Goal: Information Seeking & Learning: Understand process/instructions

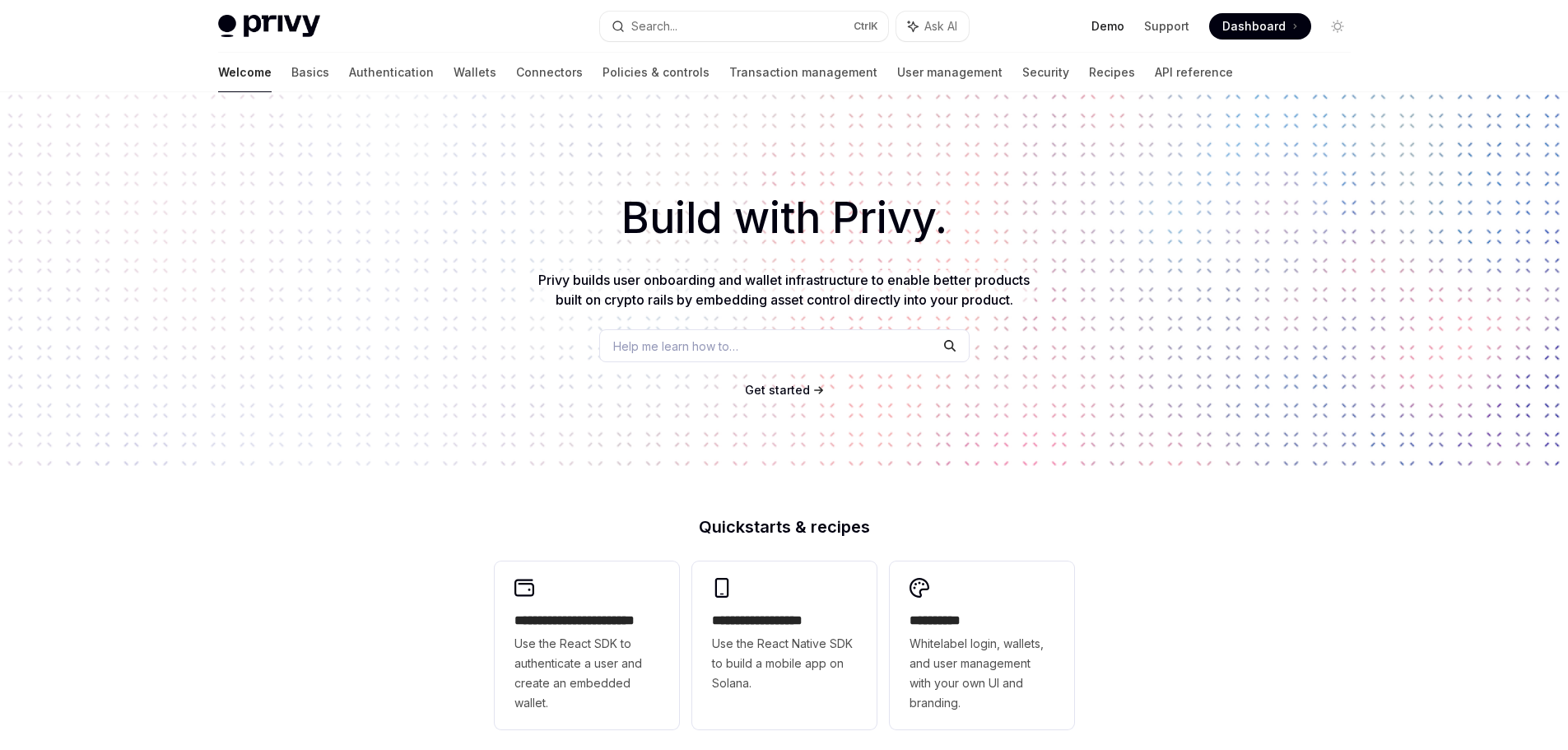
click at [1120, 28] on link "Demo" at bounding box center [1107, 27] width 33 height 17
click at [292, 75] on link "Basics" at bounding box center [310, 72] width 38 height 39
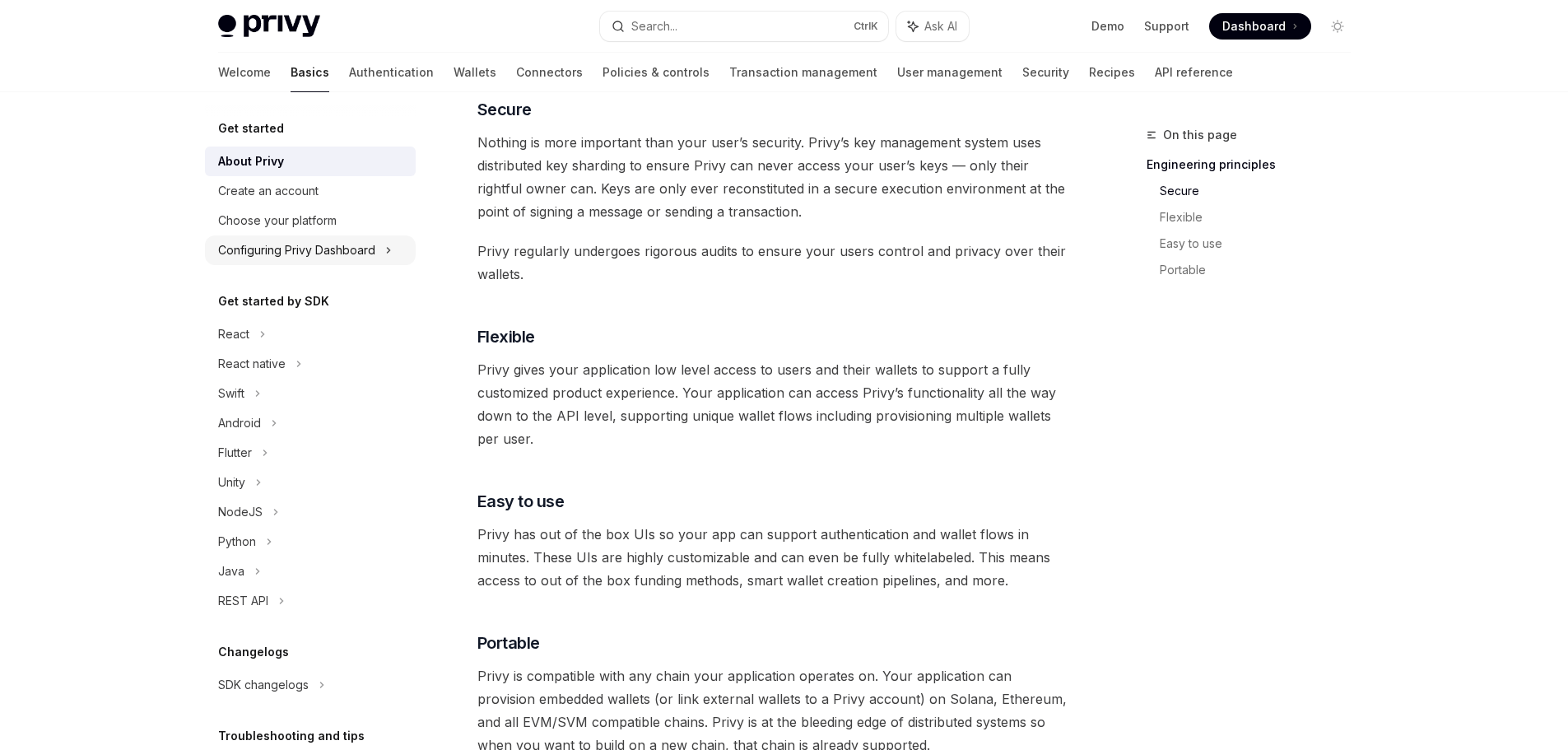
scroll to position [580, 0]
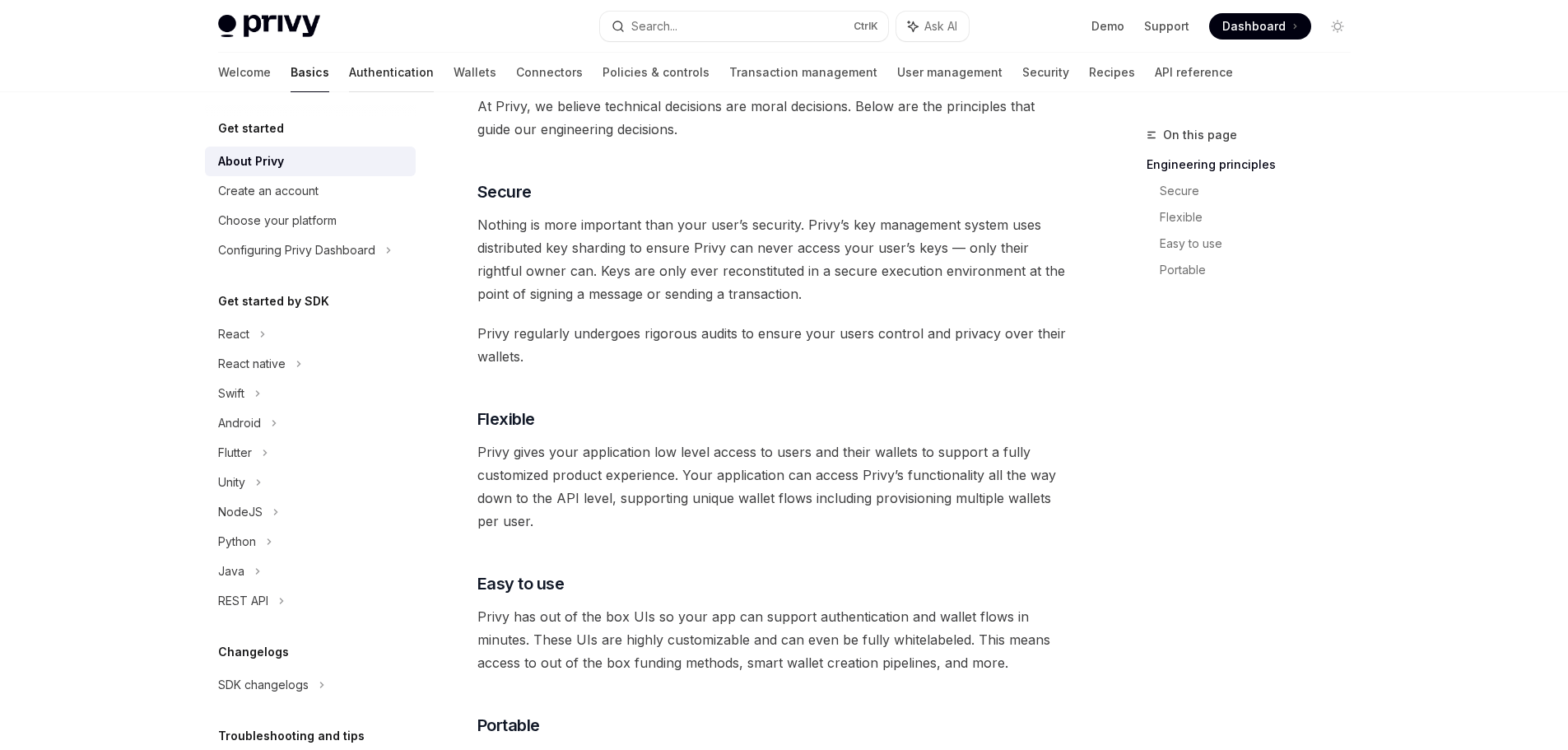
click at [349, 76] on link "Authentication" at bounding box center [391, 72] width 84 height 39
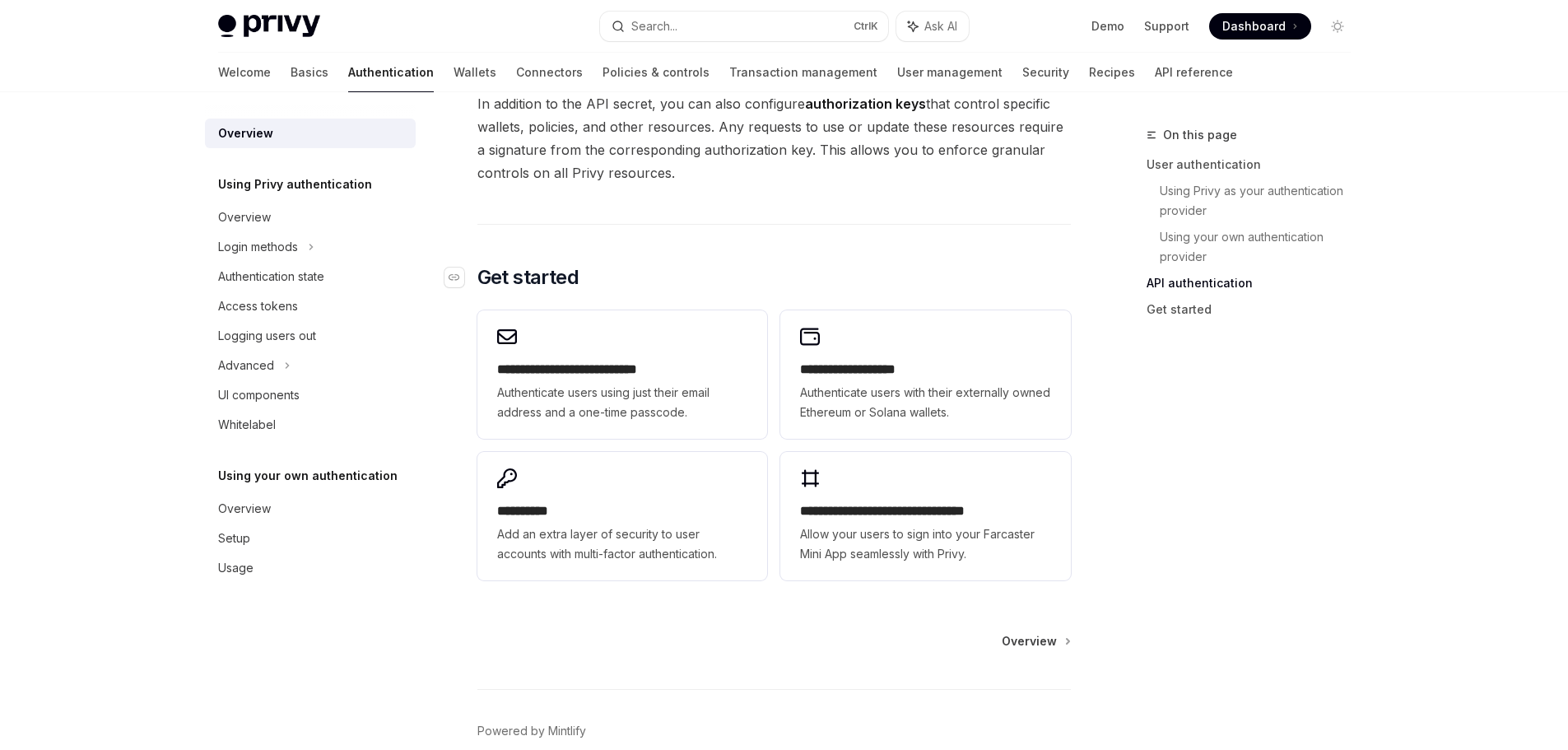
scroll to position [1070, 0]
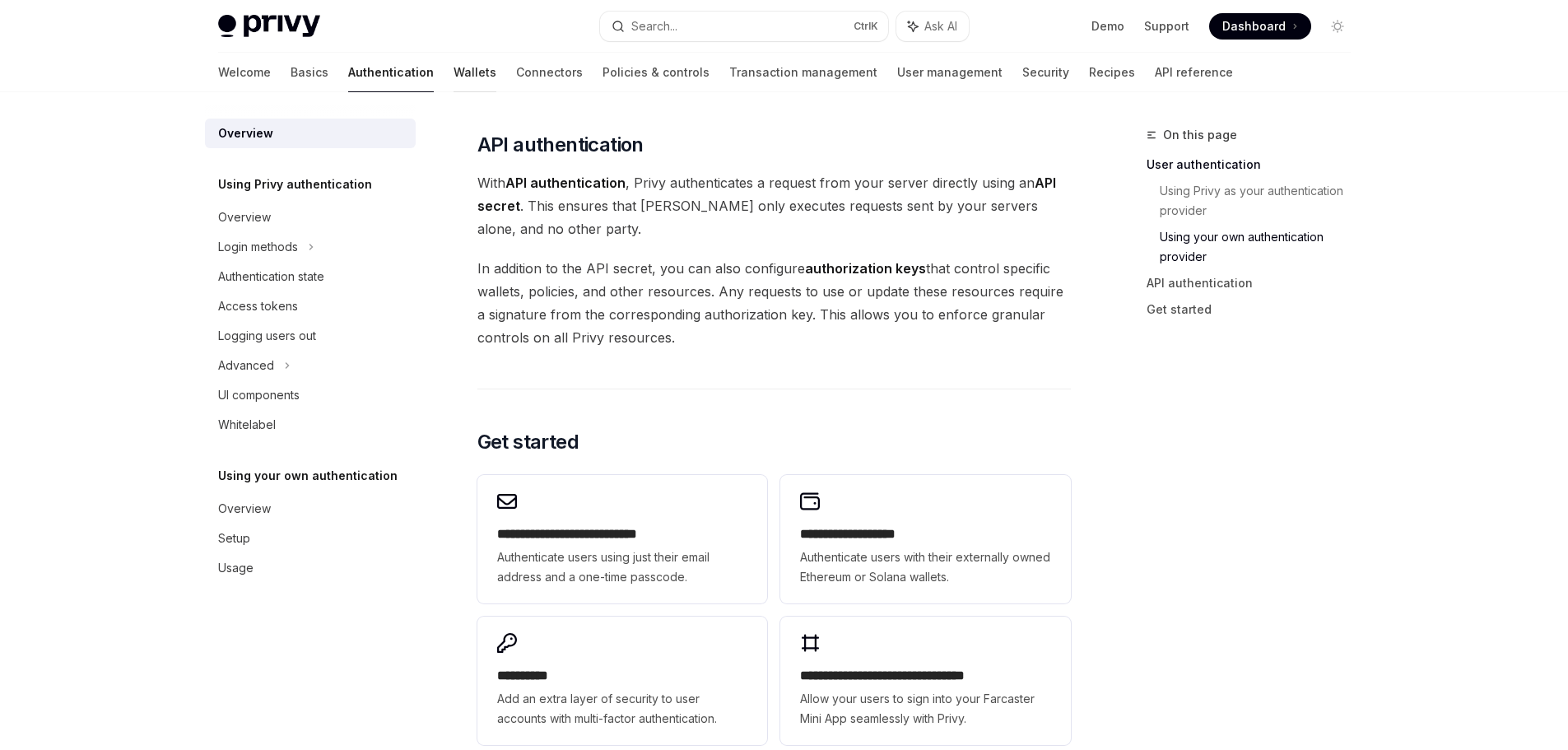
click at [453, 74] on link "Wallets" at bounding box center [474, 72] width 43 height 39
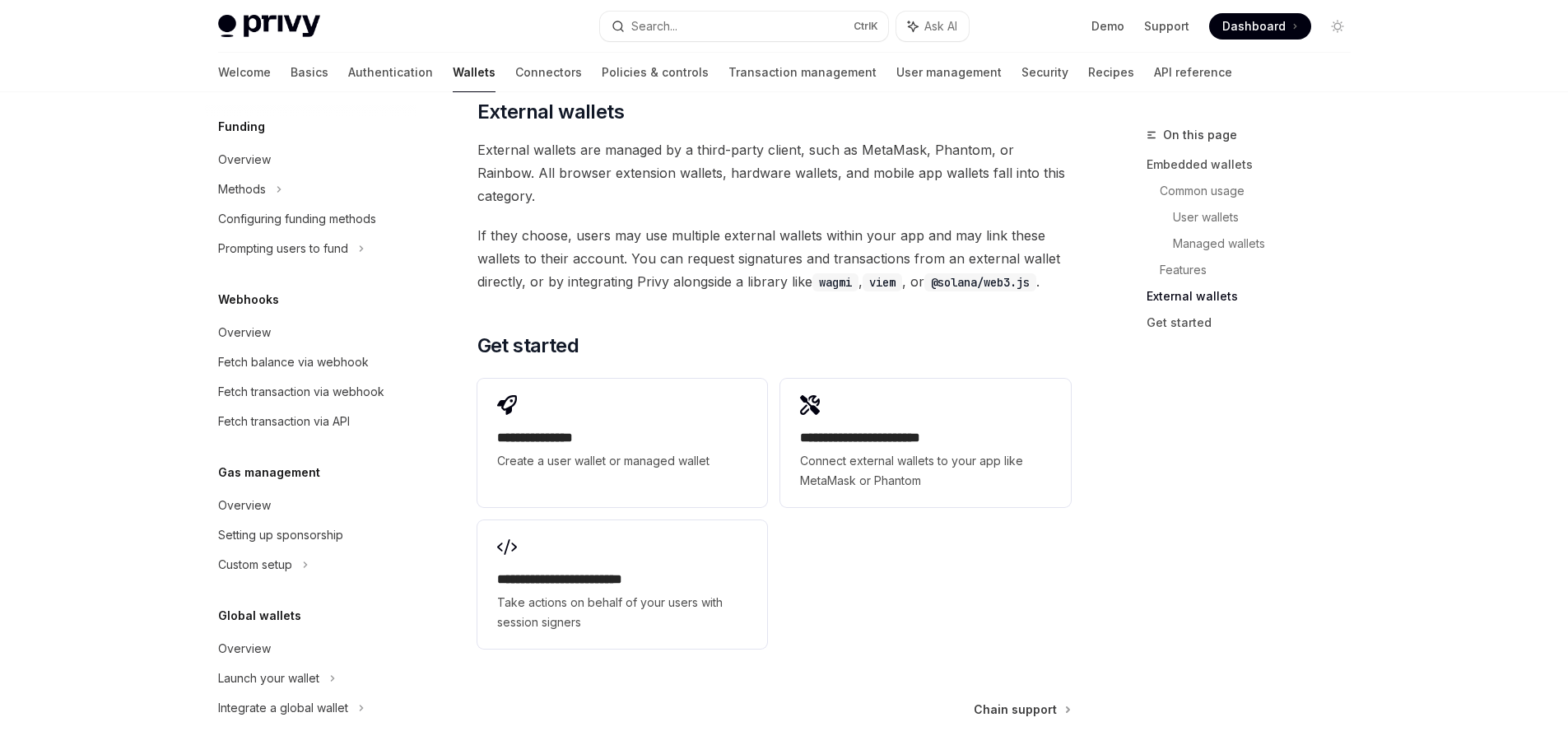
scroll to position [2527, 0]
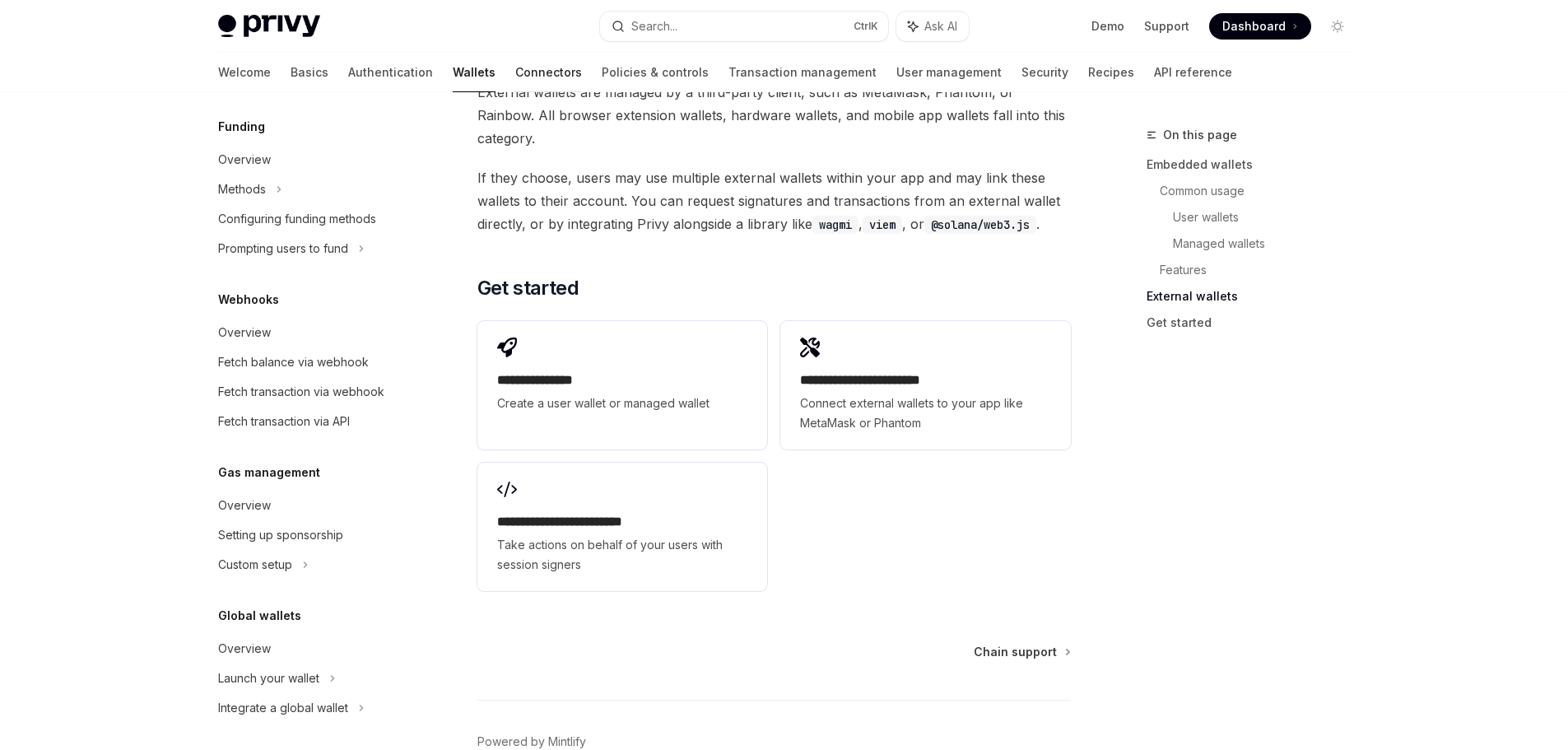
click at [515, 74] on link "Connectors" at bounding box center [548, 72] width 67 height 39
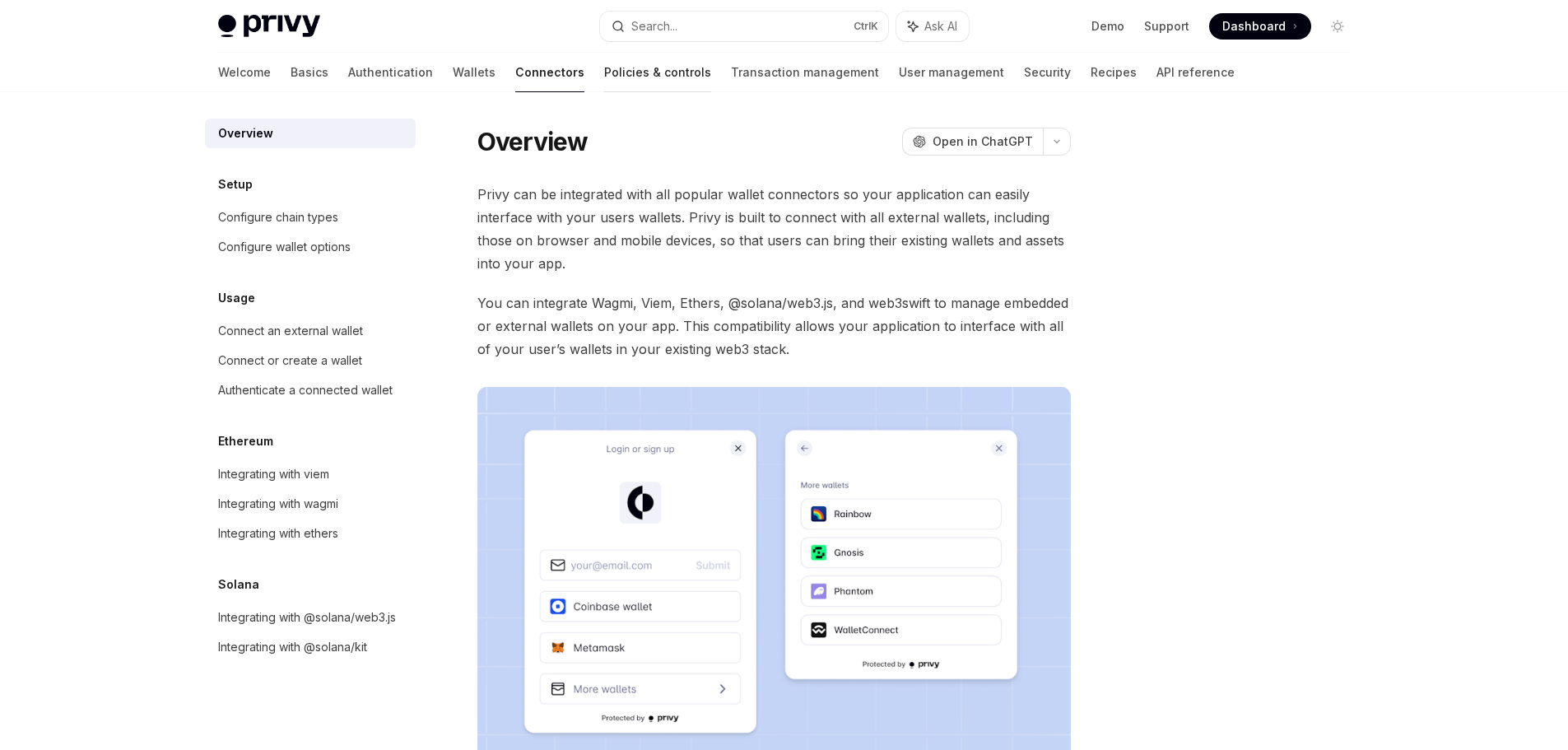
click at [604, 85] on link "Policies & controls" at bounding box center [657, 72] width 107 height 39
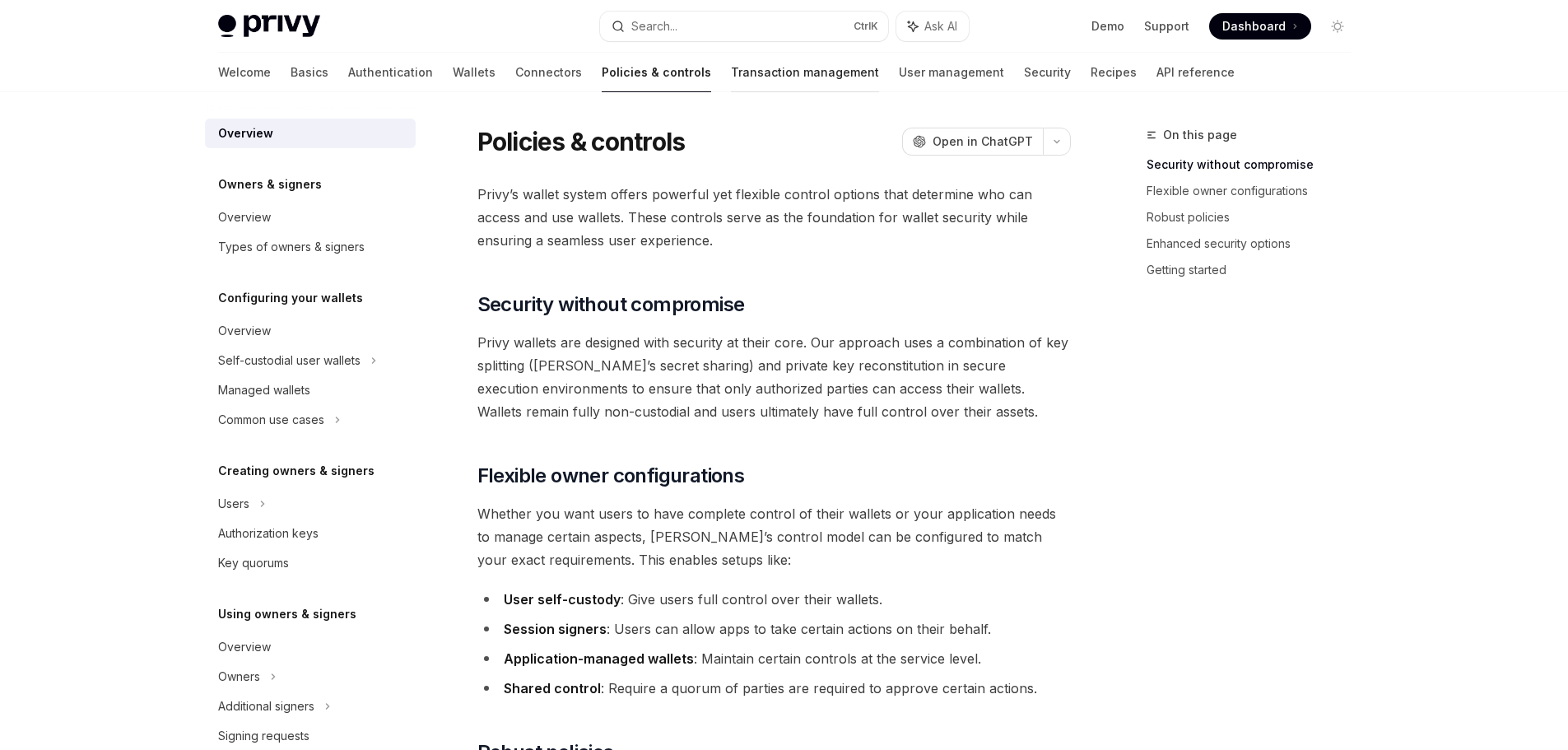
click at [730, 84] on link "Transaction management" at bounding box center [804, 72] width 148 height 39
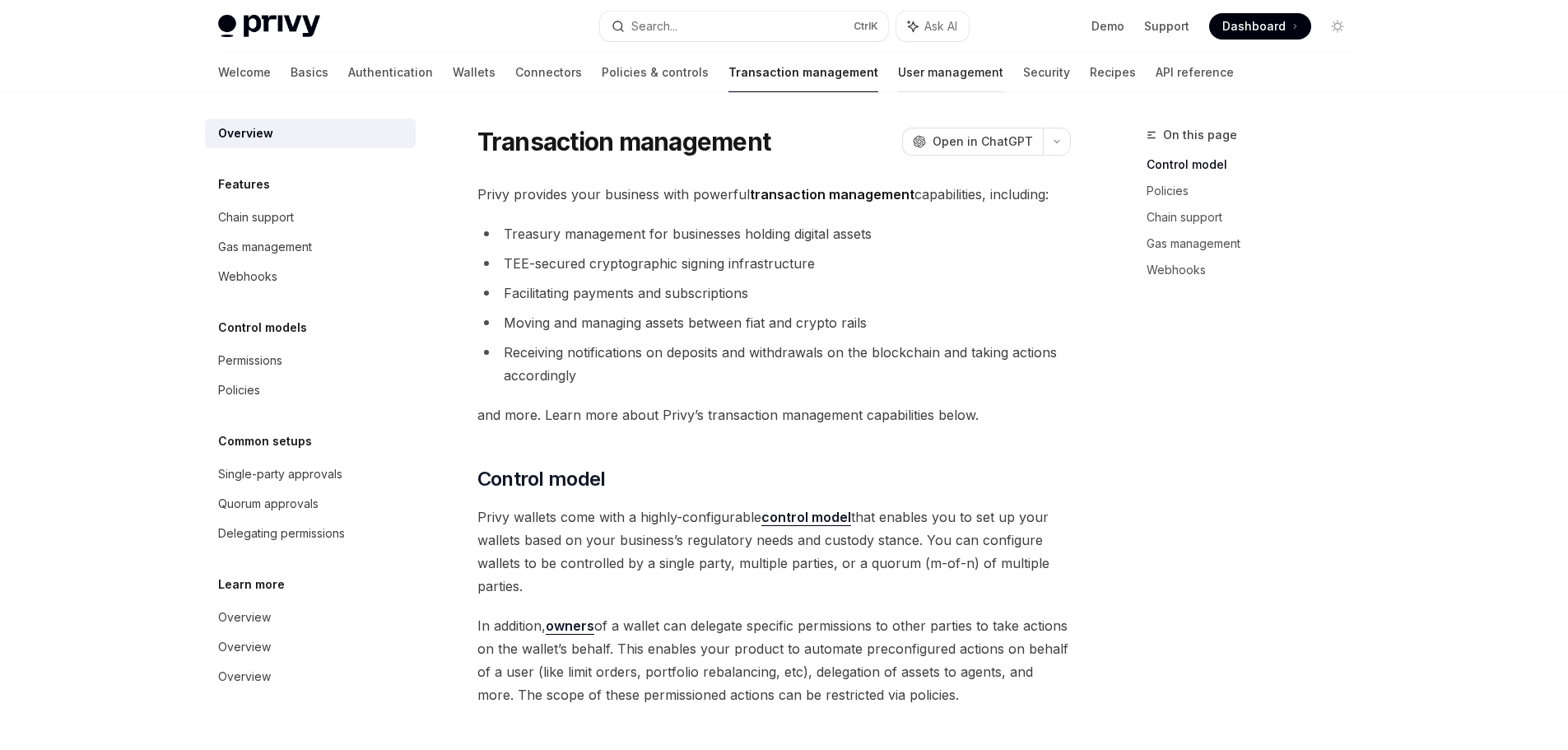
click at [898, 83] on link "User management" at bounding box center [951, 72] width 106 height 39
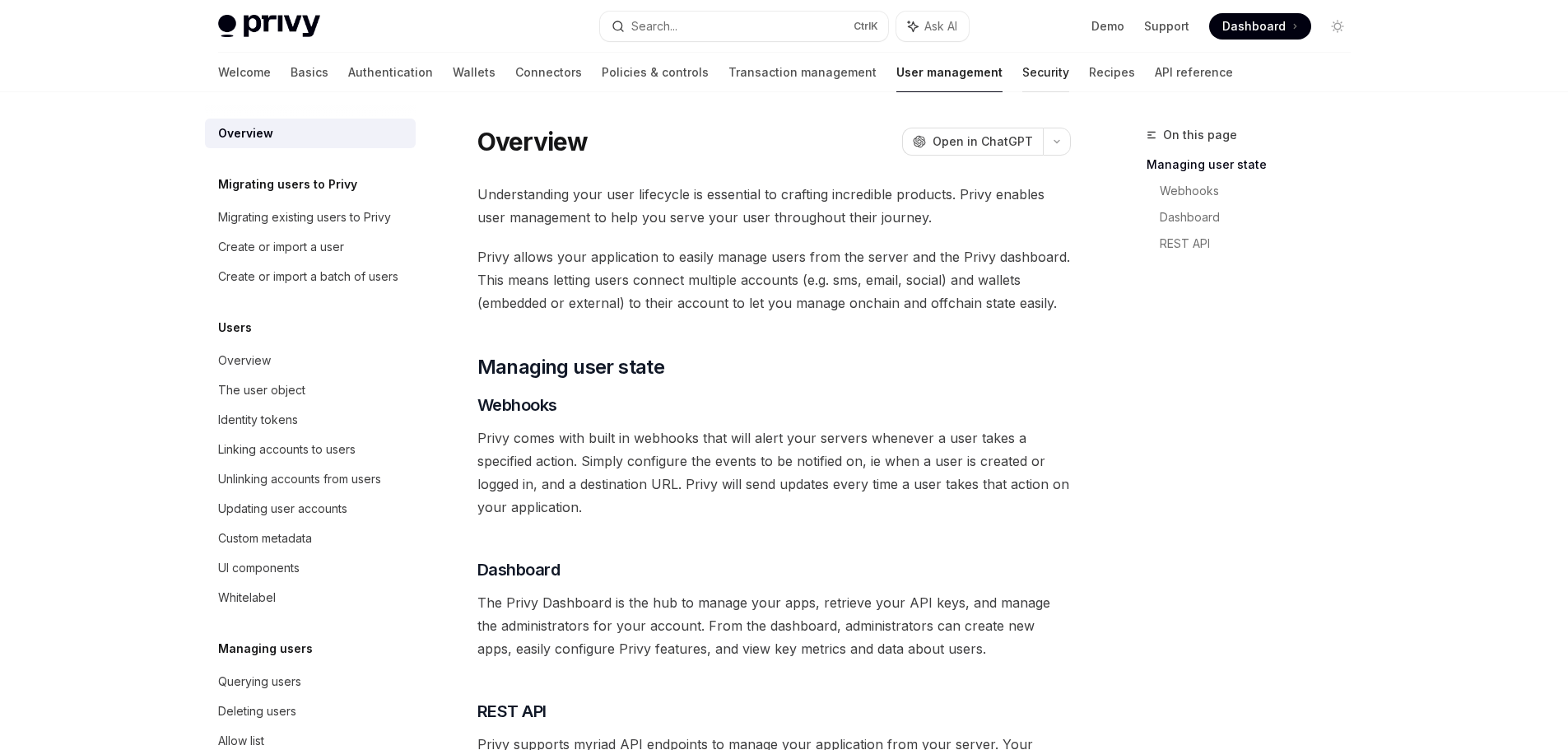
click at [1022, 73] on link "Security" at bounding box center [1045, 72] width 47 height 39
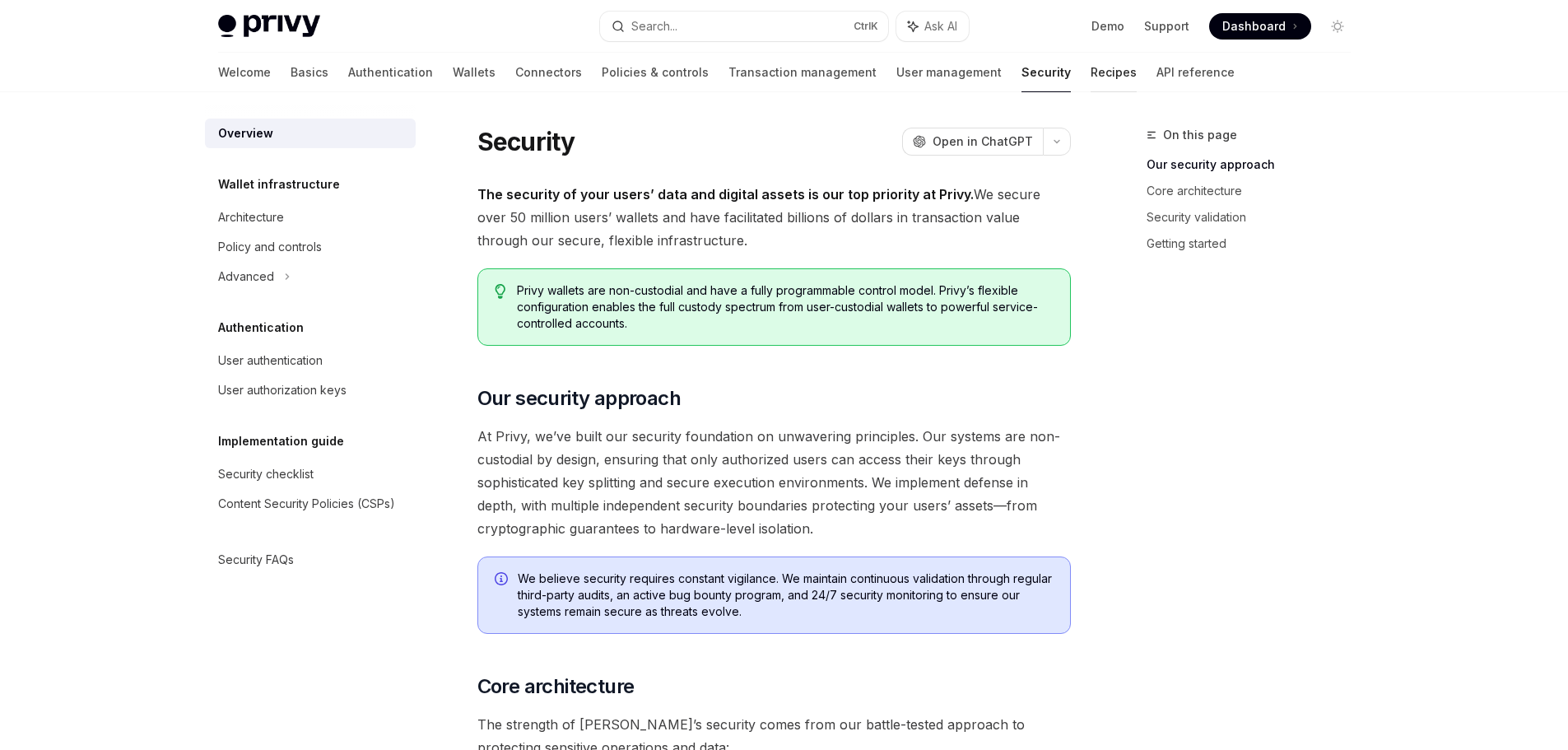
click at [1090, 74] on link "Recipes" at bounding box center [1113, 72] width 46 height 39
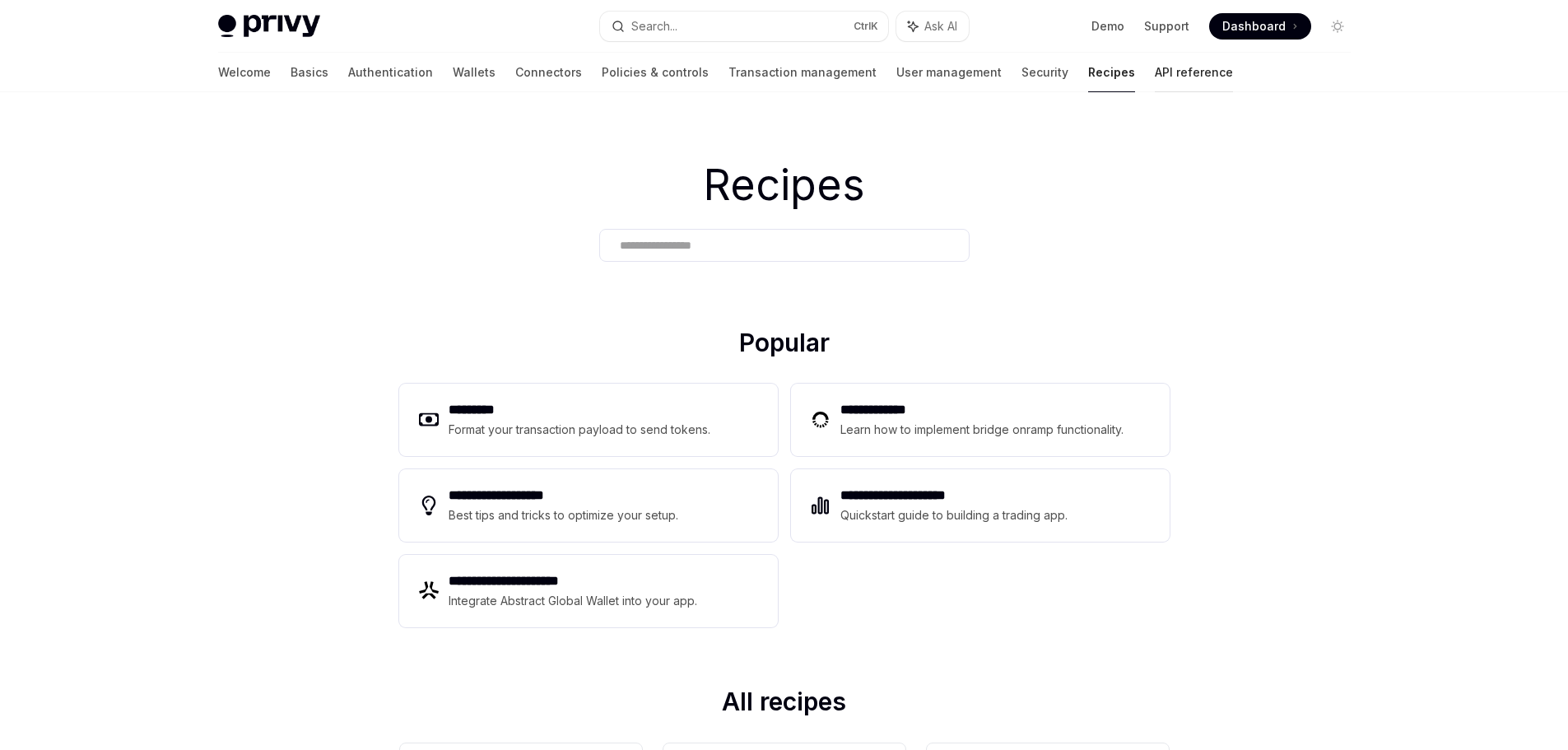
click at [1154, 74] on link "API reference" at bounding box center [1193, 72] width 78 height 39
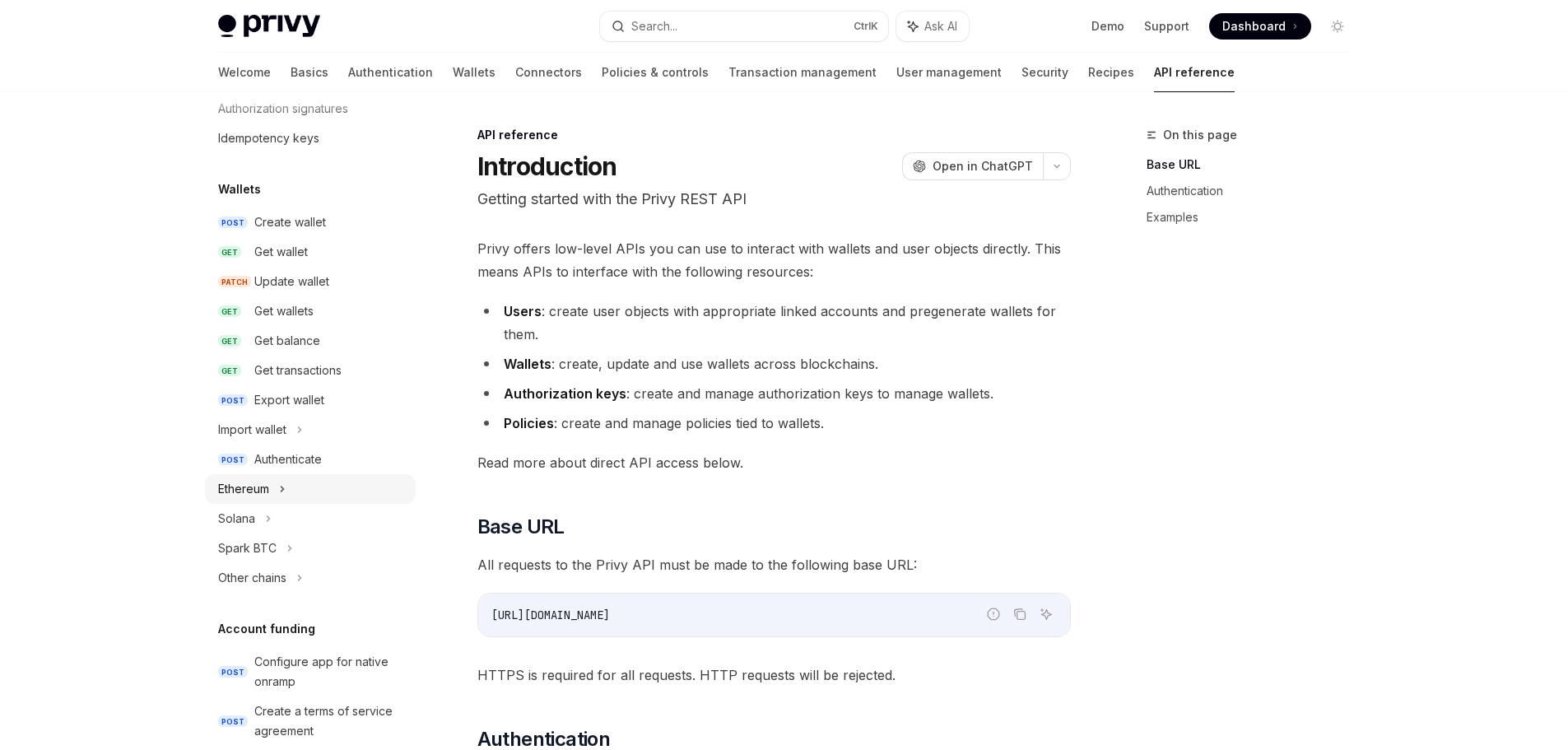
scroll to position [247, 0]
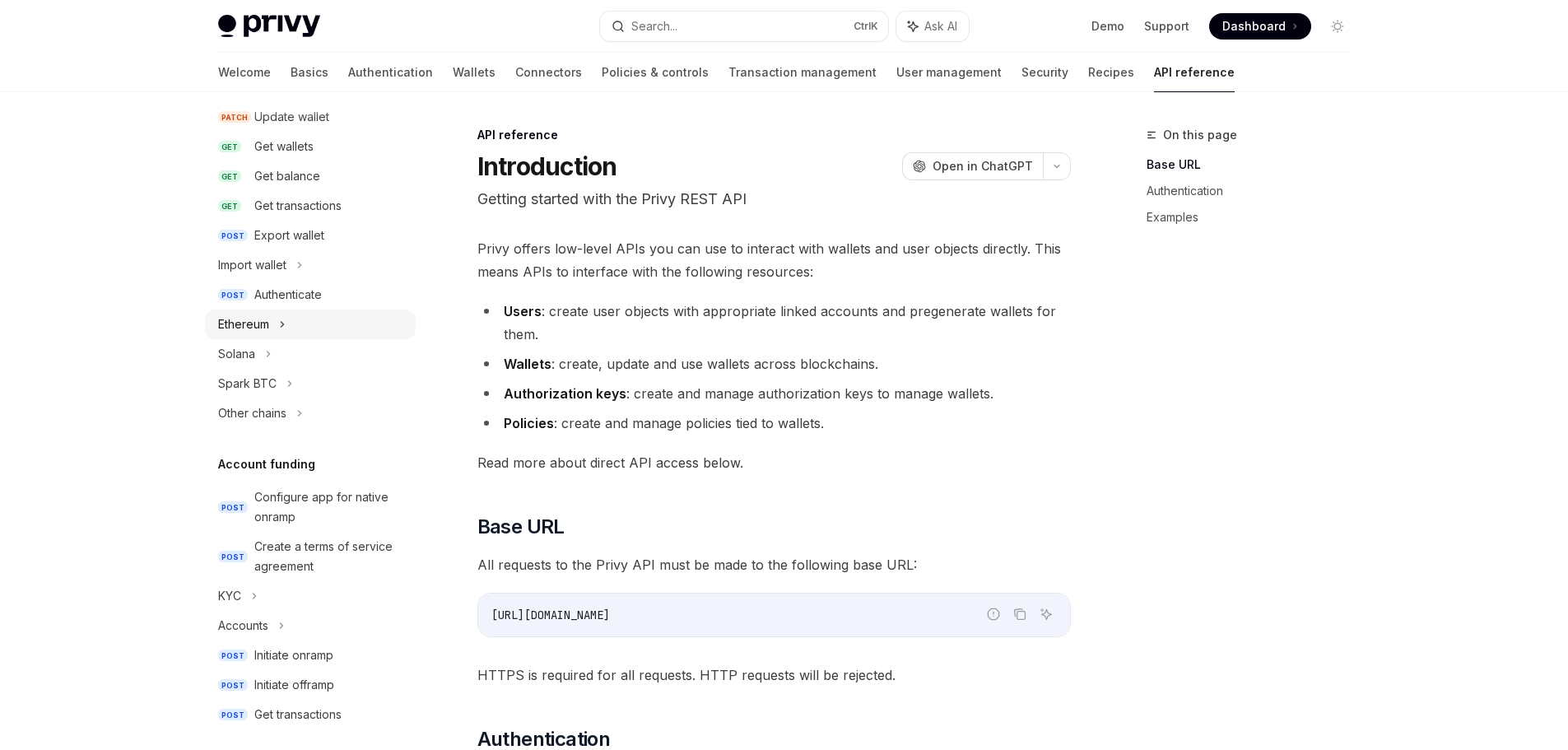
click at [270, 323] on div "Ethereum" at bounding box center [310, 324] width 211 height 29
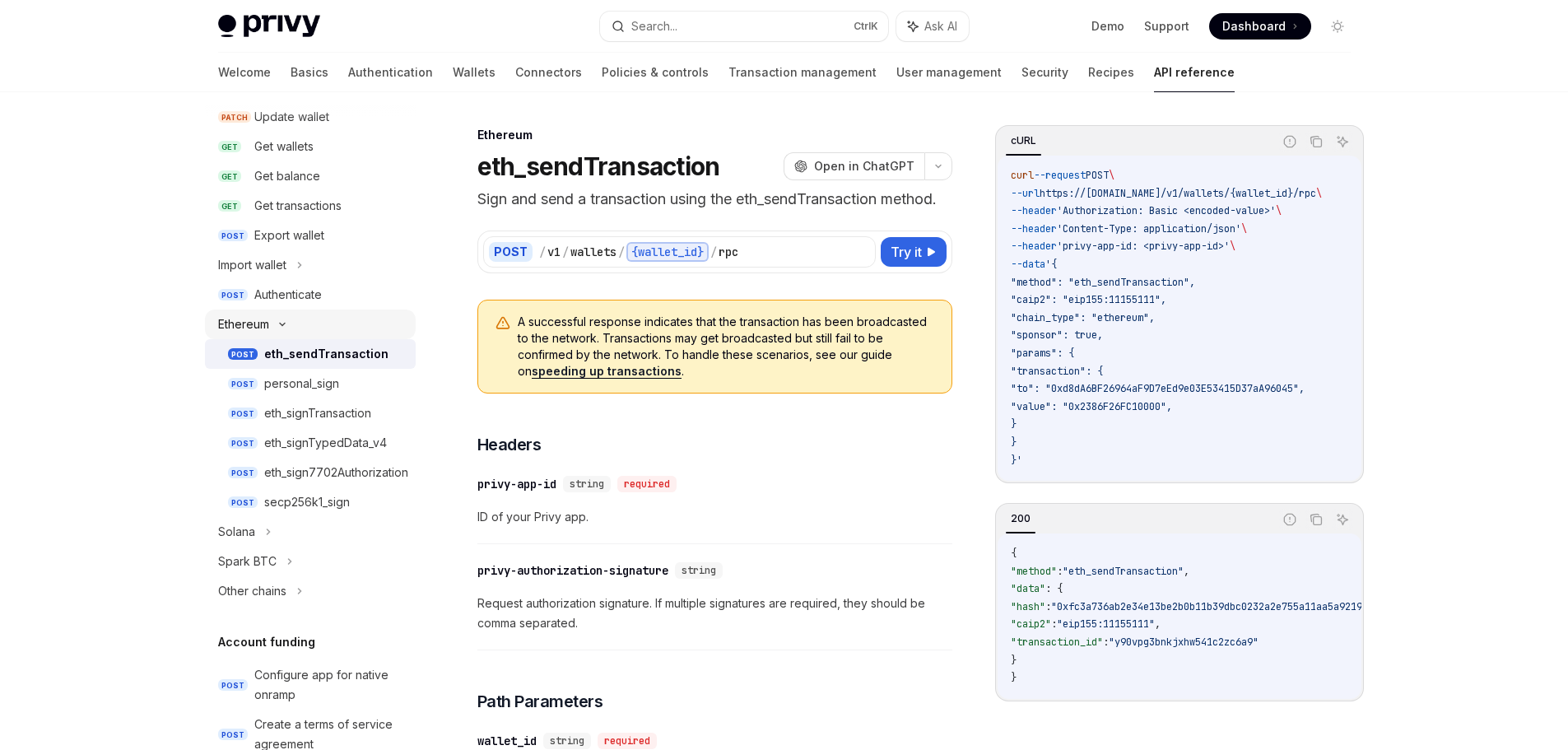
click at [269, 324] on div "Ethereum" at bounding box center [244, 325] width 51 height 20
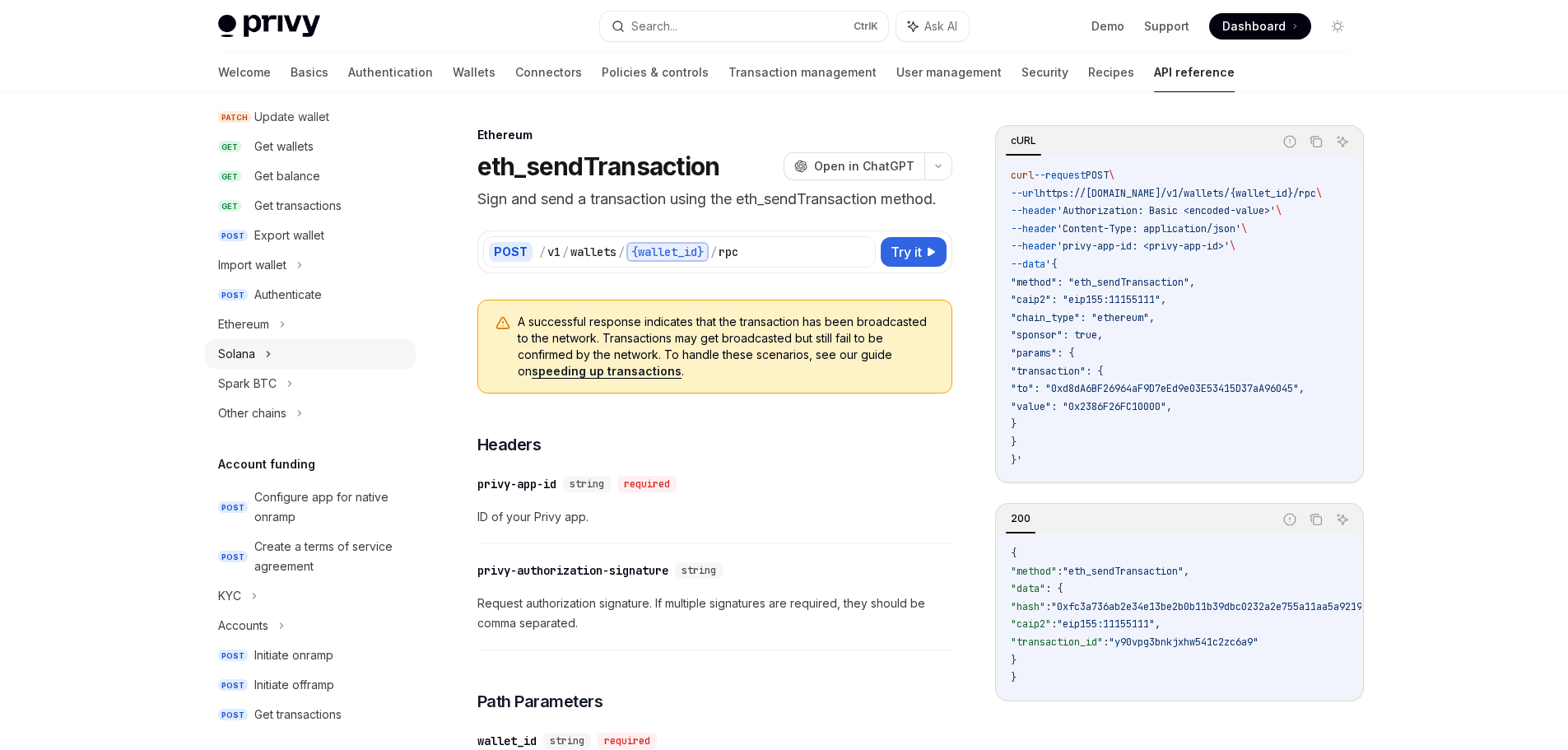
click at [251, 346] on div "Solana" at bounding box center [237, 354] width 37 height 20
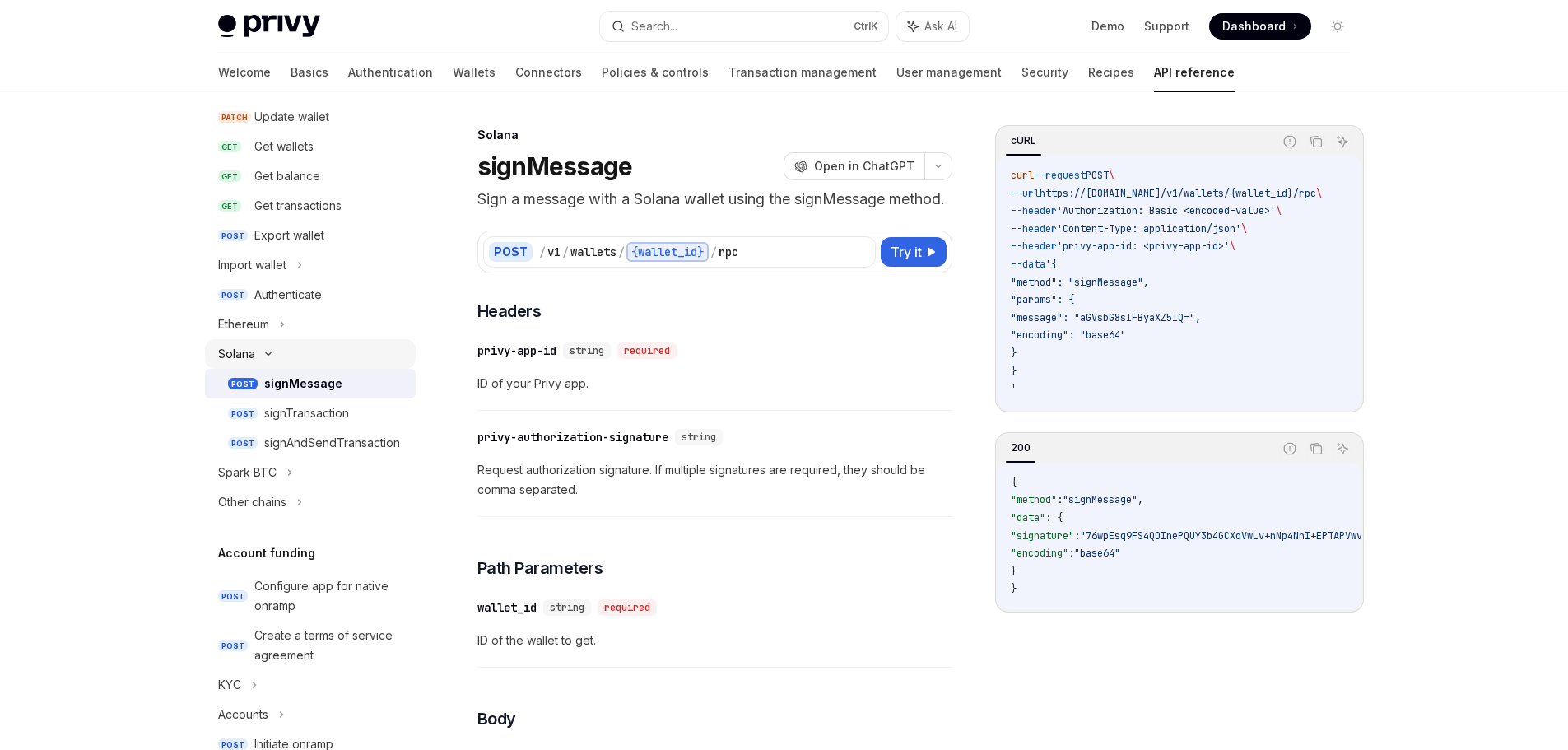
click at [252, 346] on div "Solana" at bounding box center [237, 354] width 37 height 20
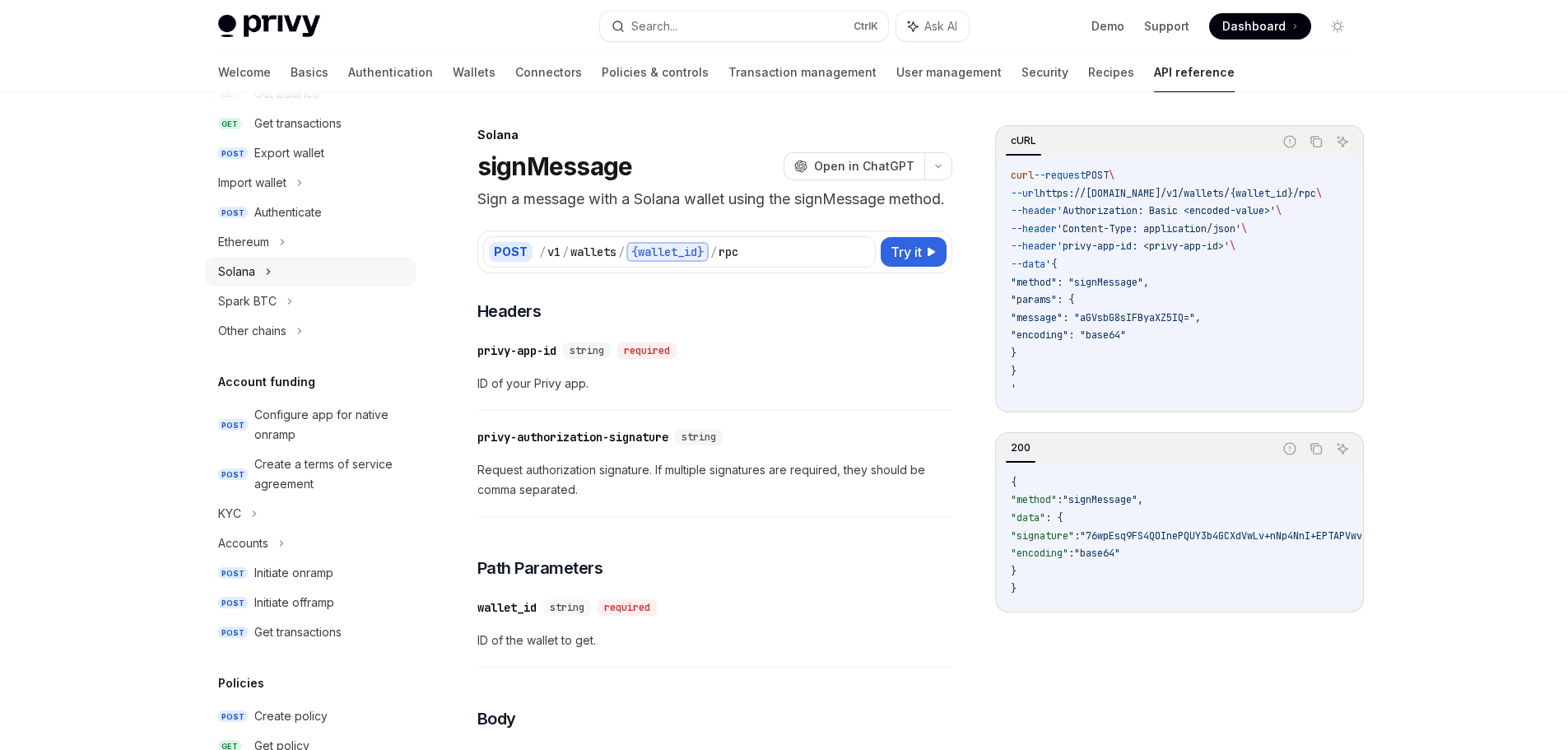
scroll to position [411, 0]
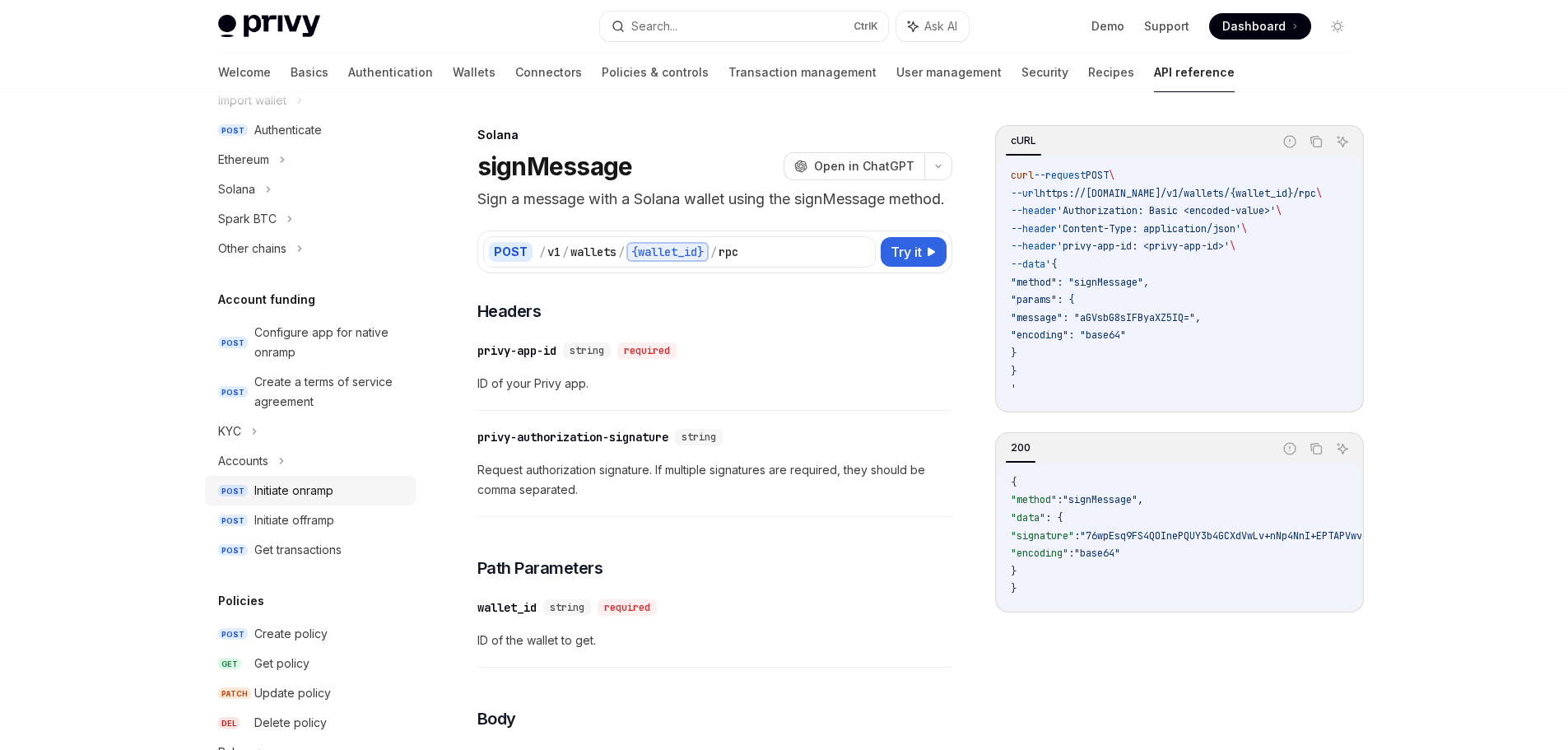
click at [296, 487] on div "Initiate onramp" at bounding box center [294, 491] width 79 height 20
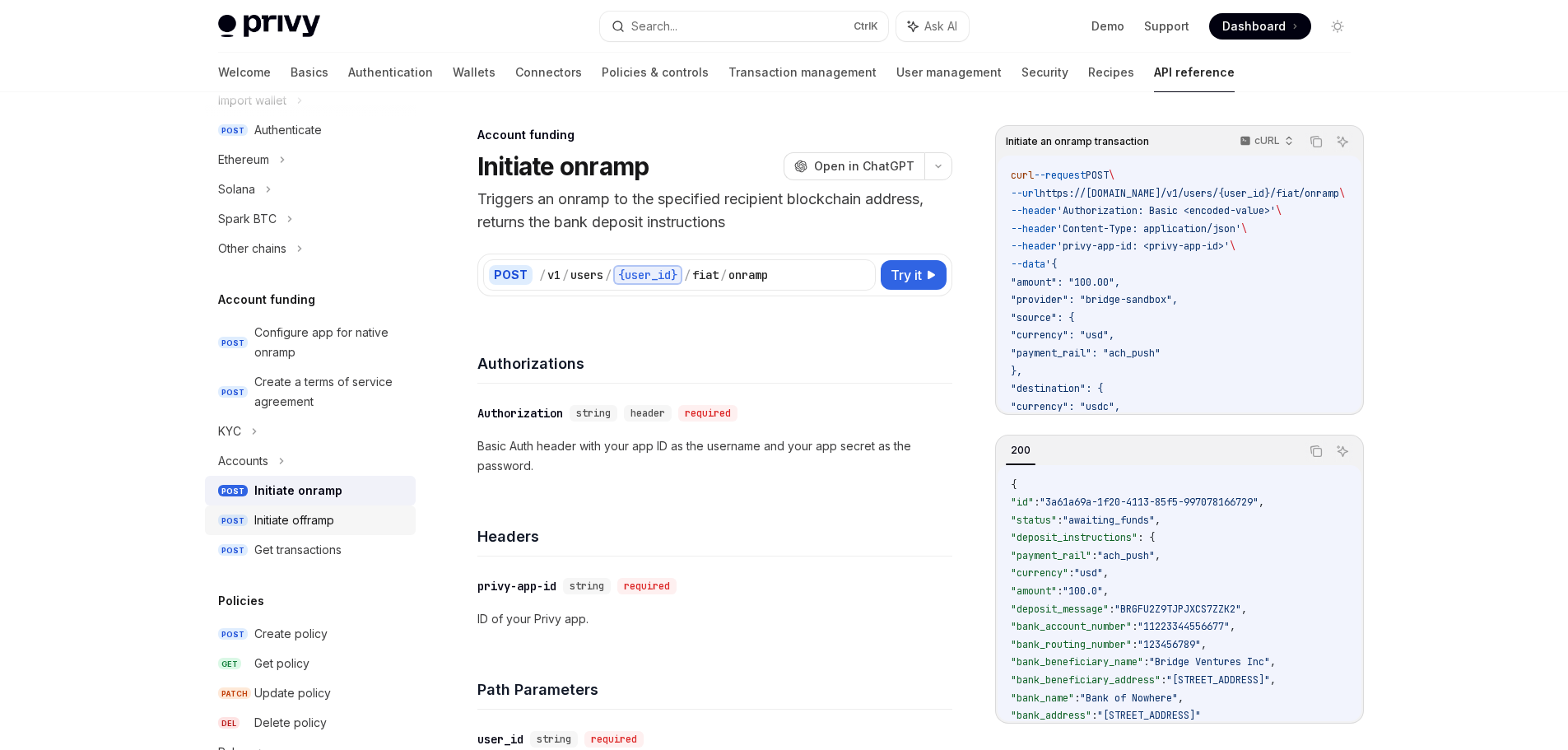
click at [276, 521] on div "Initiate offramp" at bounding box center [294, 521] width 80 height 20
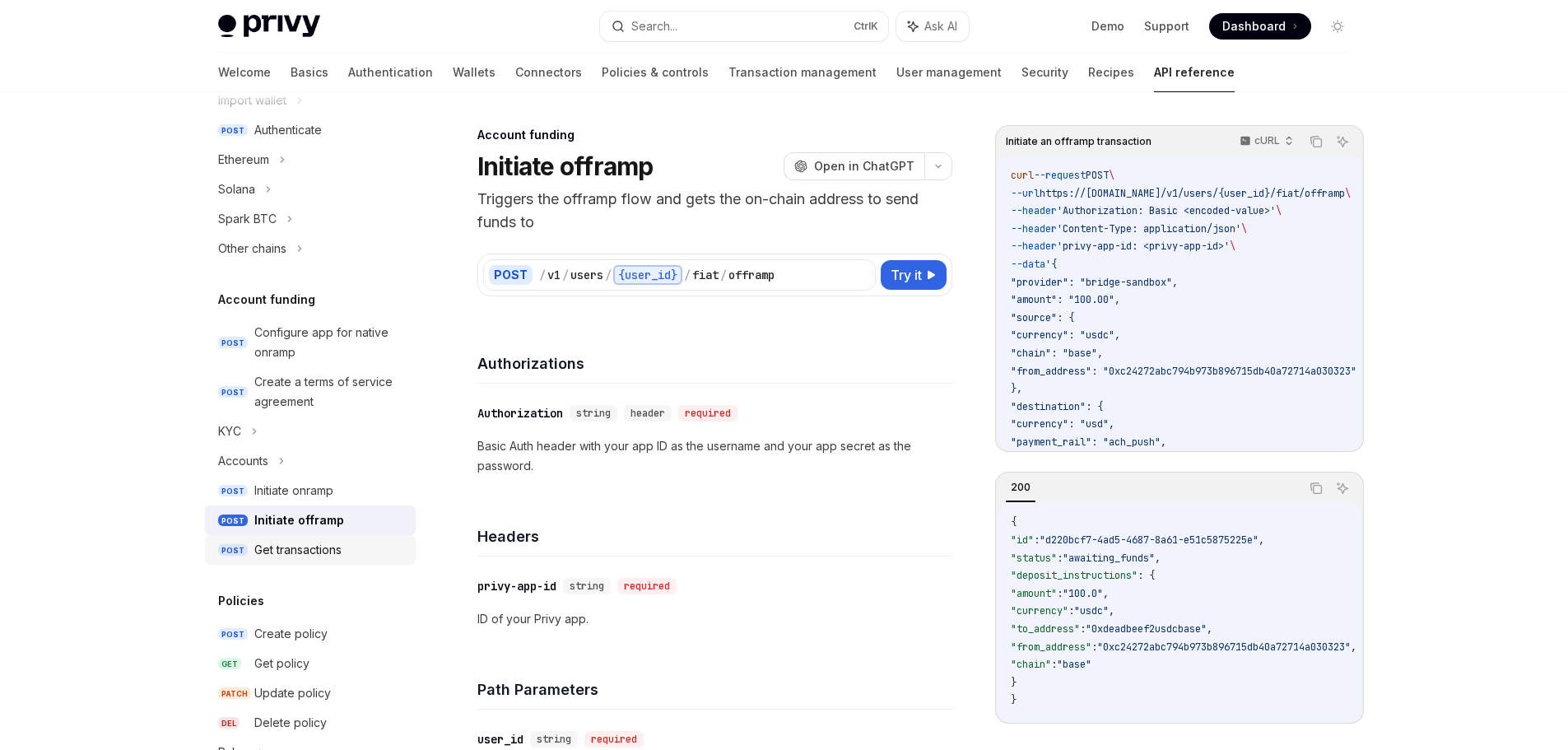
click at [286, 560] on link "POST Get transactions" at bounding box center [310, 550] width 211 height 29
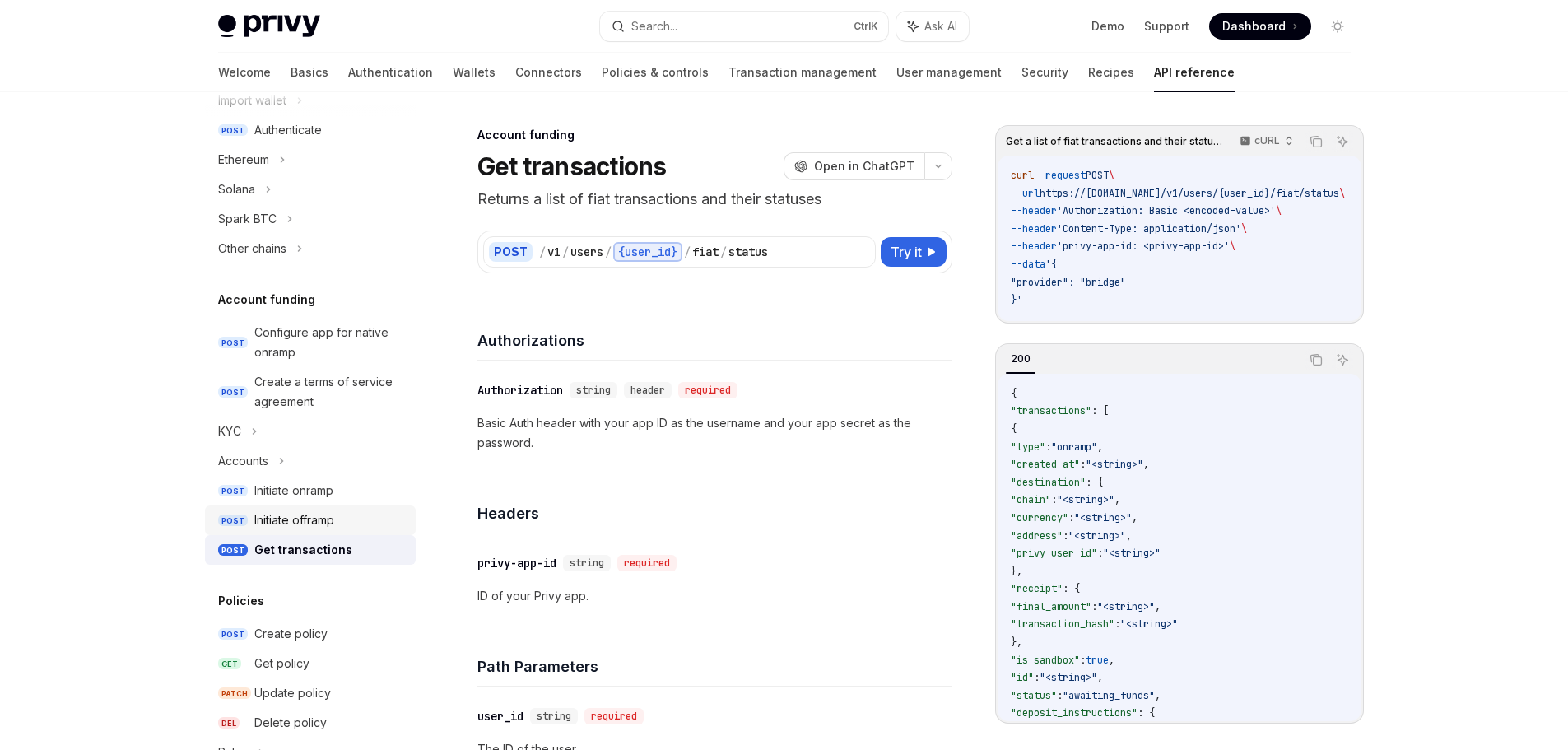
click at [289, 528] on div "Initiate offramp" at bounding box center [294, 521] width 80 height 20
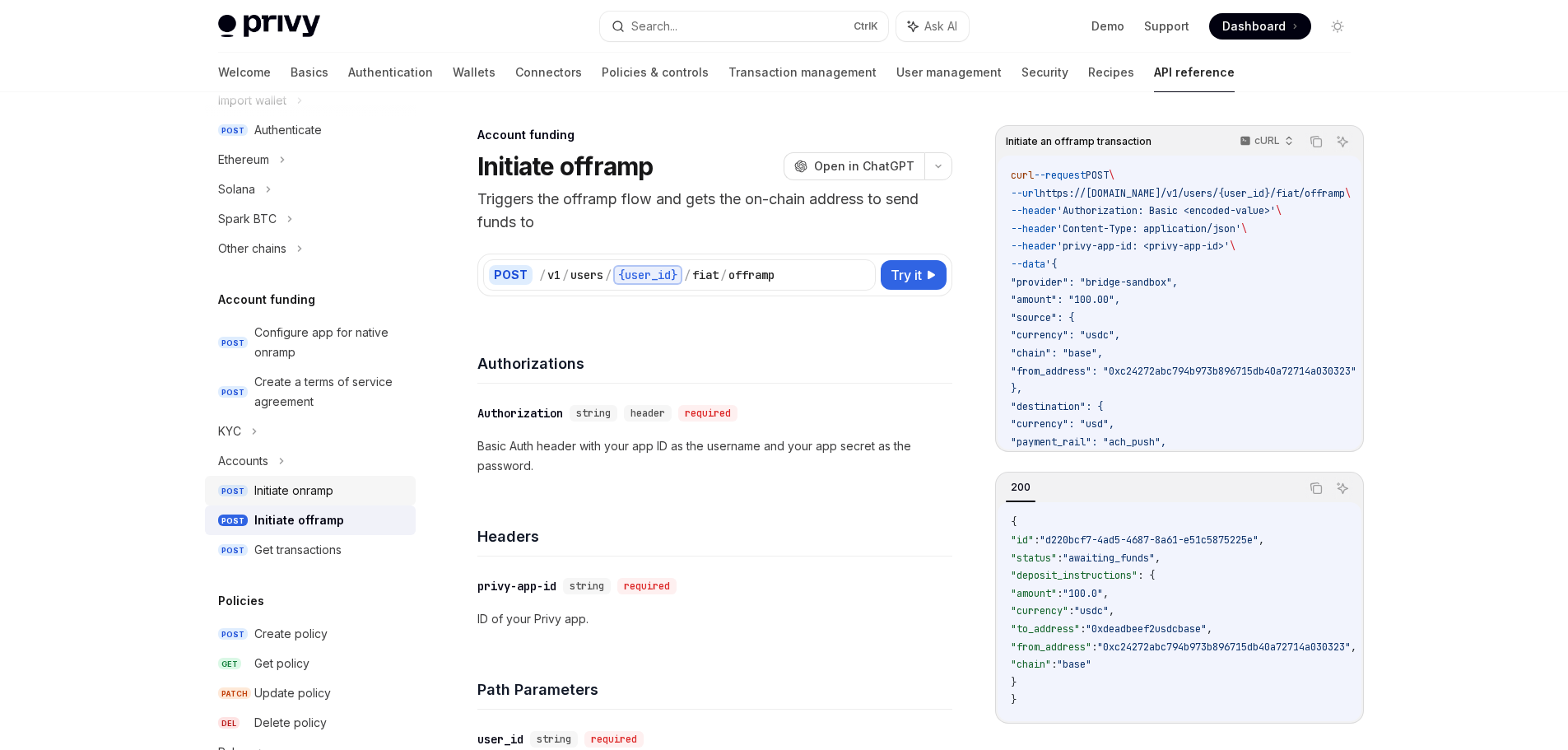
click at [290, 499] on link "POST Initiate onramp" at bounding box center [310, 490] width 211 height 29
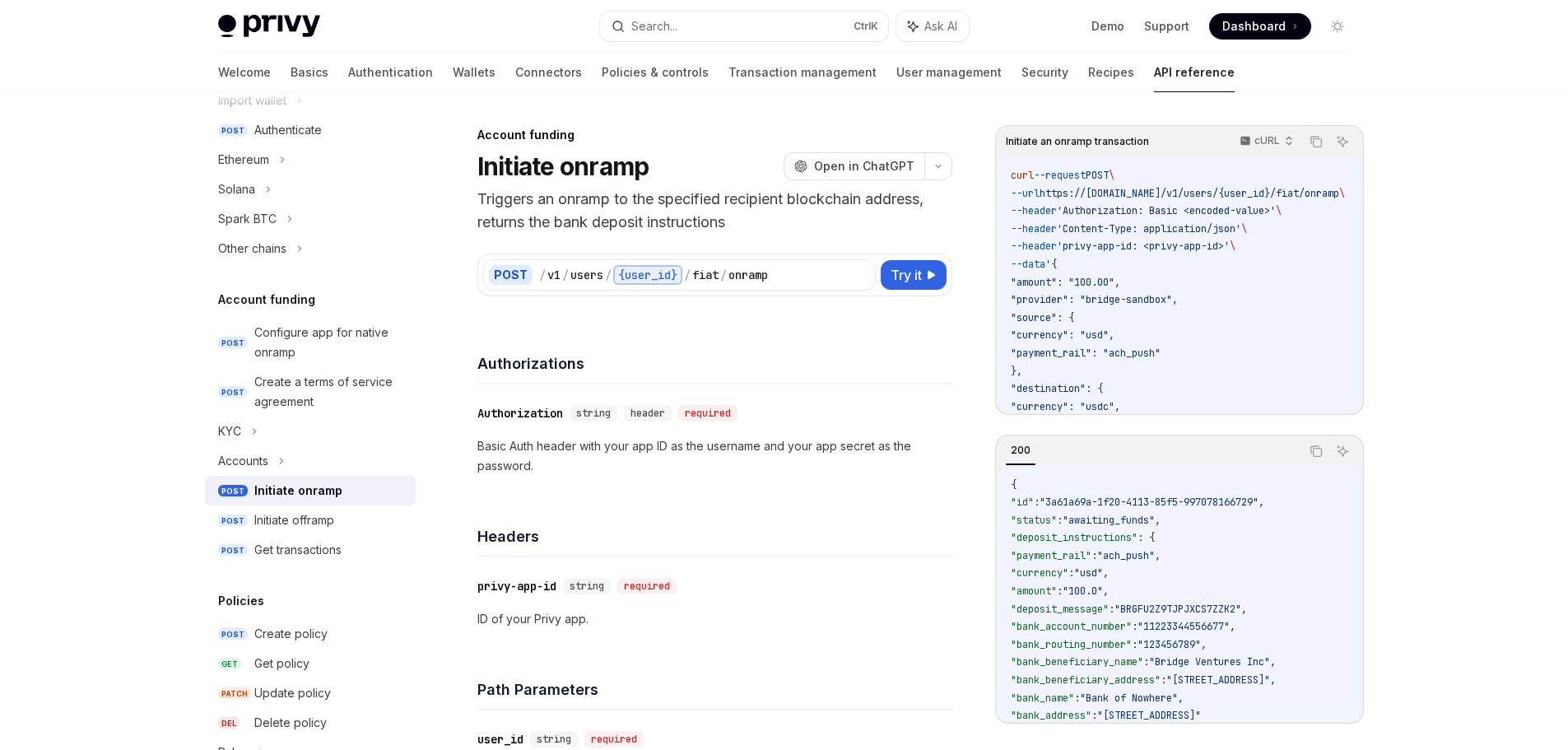
click at [290, 498] on div "Initiate onramp" at bounding box center [298, 491] width 88 height 20
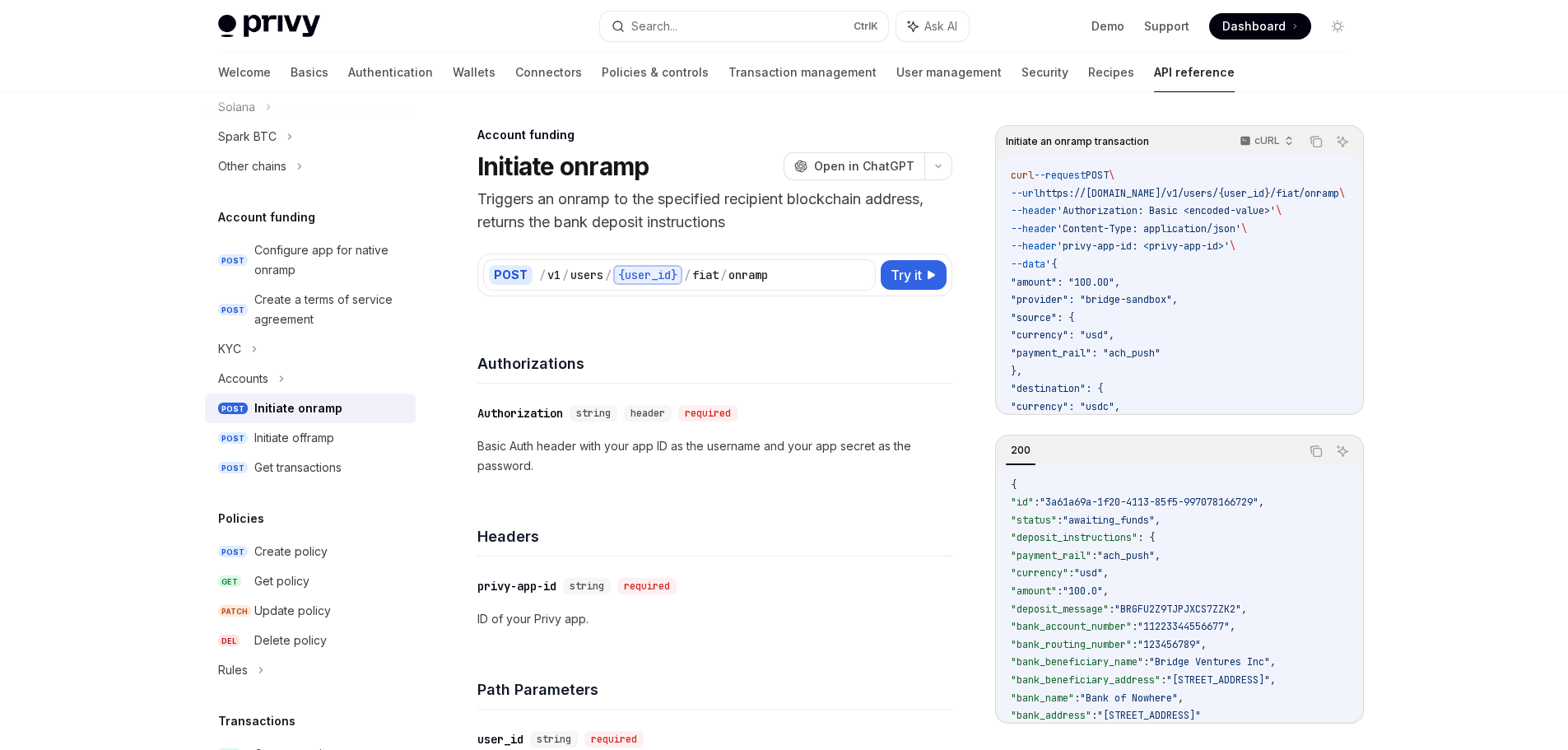
scroll to position [576, 0]
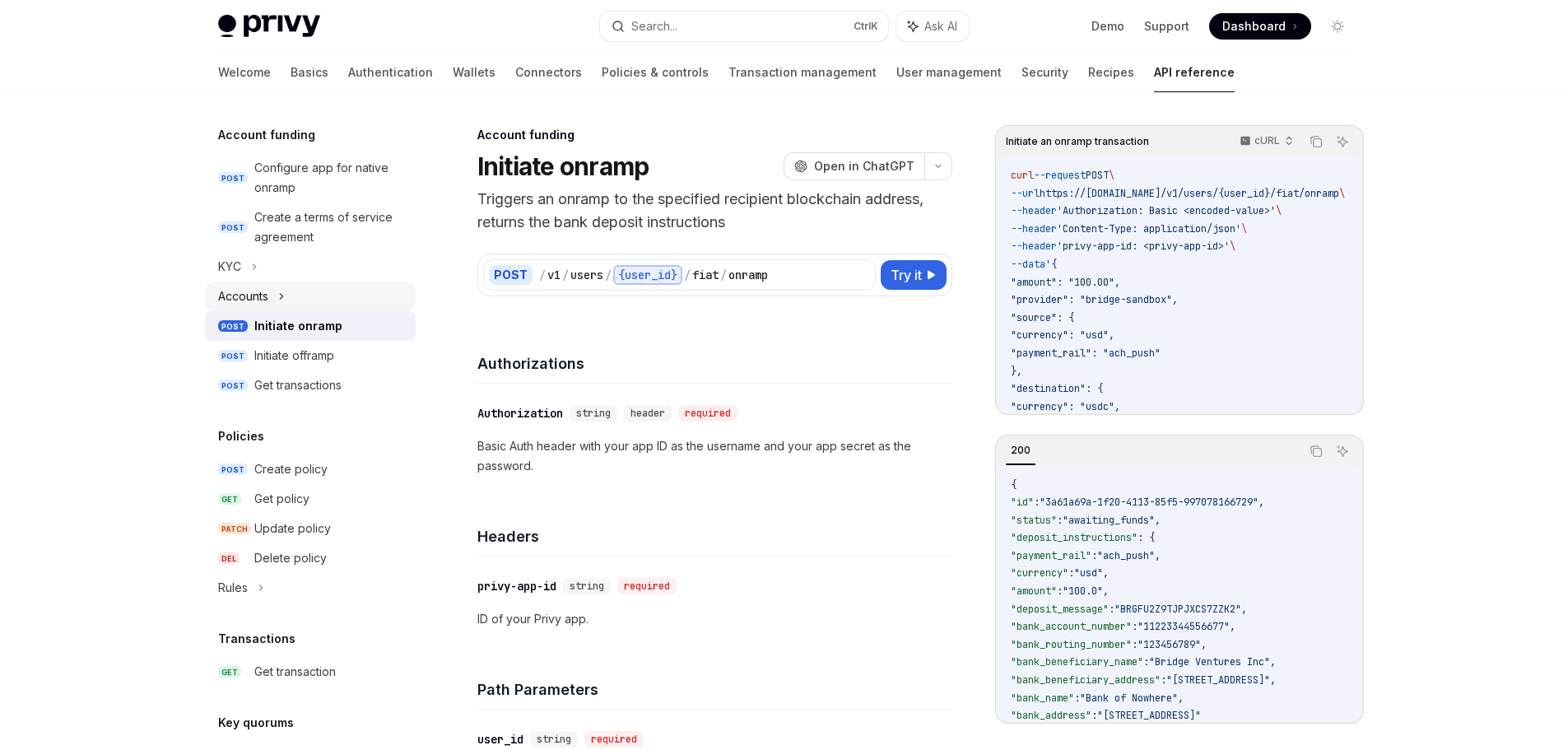
click at [284, 297] on icon at bounding box center [281, 297] width 6 height 20
type textarea "*"
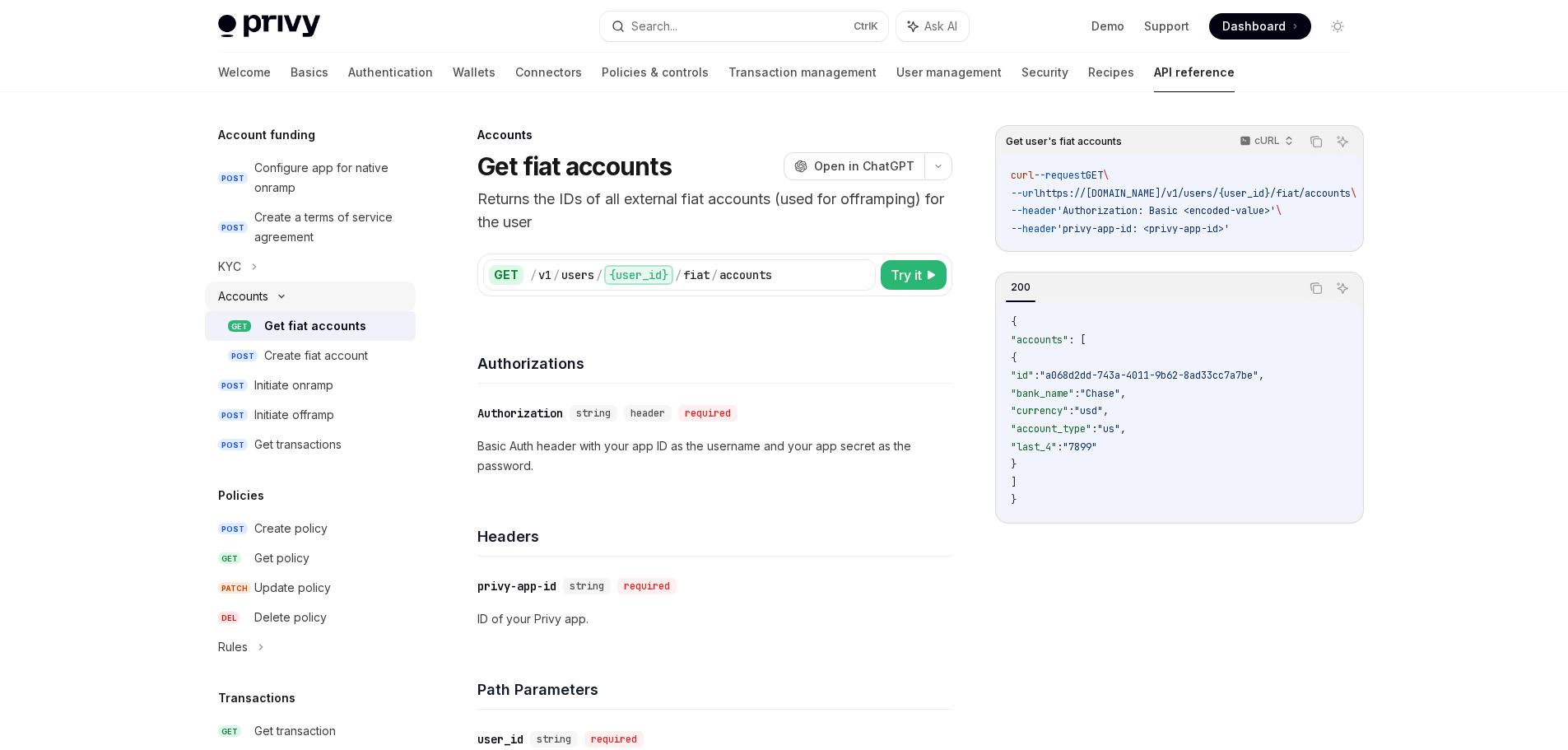
click at [284, 297] on icon at bounding box center [281, 297] width 5 height 3
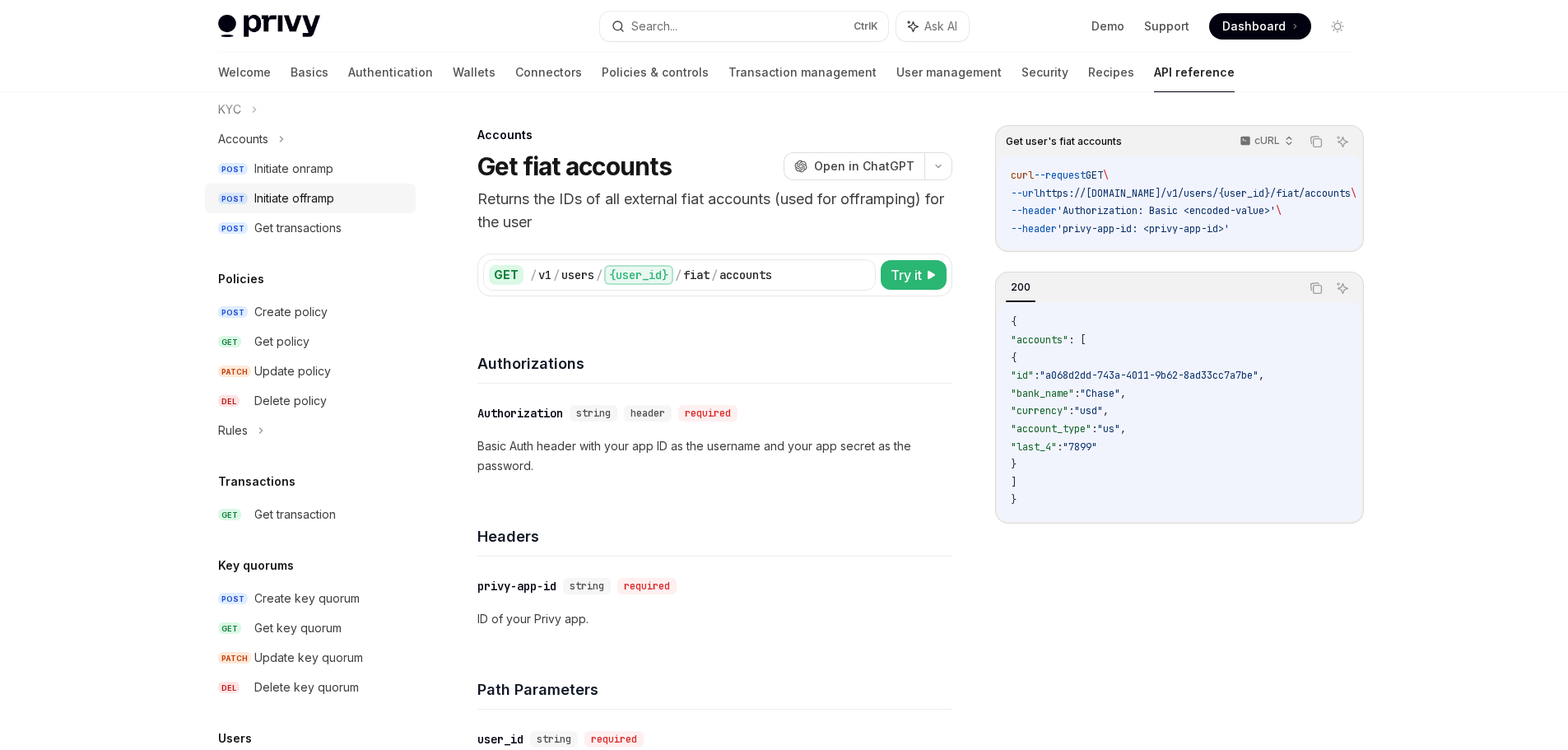
scroll to position [651, 0]
